Goal: Find specific page/section: Find specific page/section

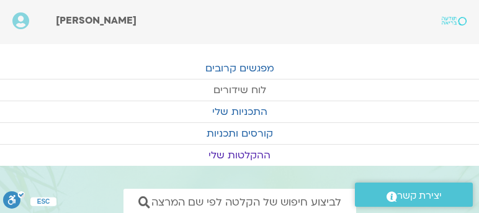
click at [237, 89] on link "לוח שידורים" at bounding box center [239, 89] width 479 height 21
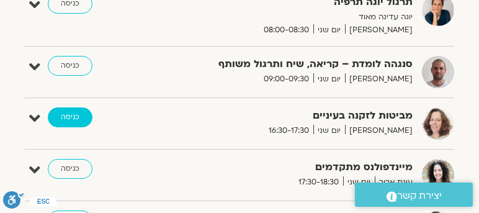
click at [71, 110] on link "כניסה" at bounding box center [70, 117] width 45 height 20
